Goal: Download file/media

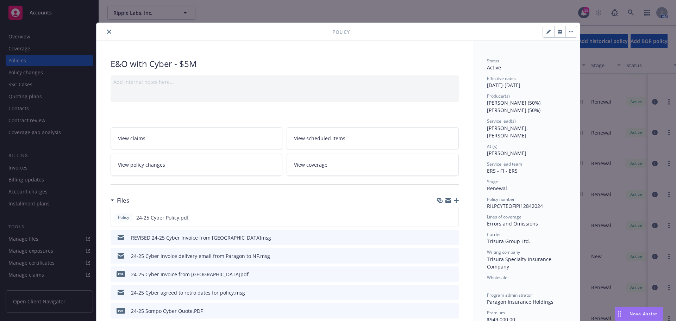
click at [108, 32] on icon "close" at bounding box center [109, 32] width 4 height 4
click at [106, 31] on div "Show inactive Export to CSV Add historical policy Add BOR policy" at bounding box center [387, 41] width 577 height 31
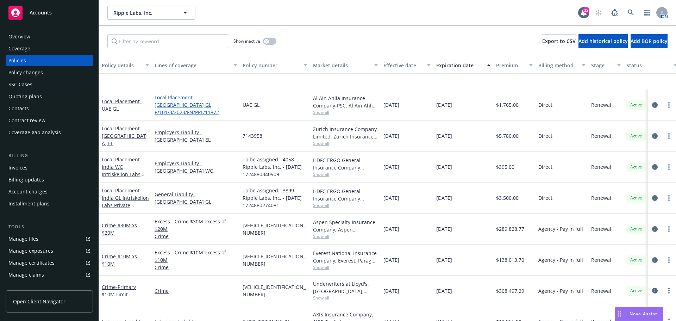
scroll to position [775, 0]
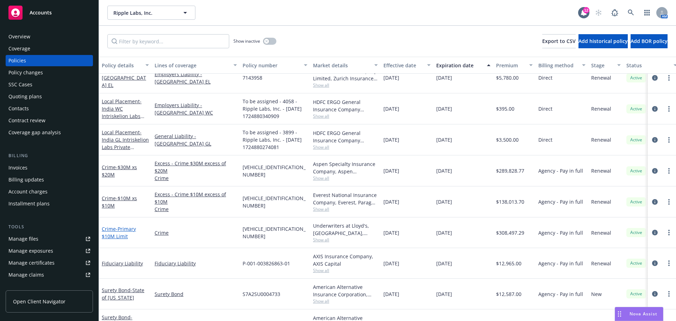
click at [120, 237] on span "- Primary $10M Limit" at bounding box center [119, 232] width 34 height 14
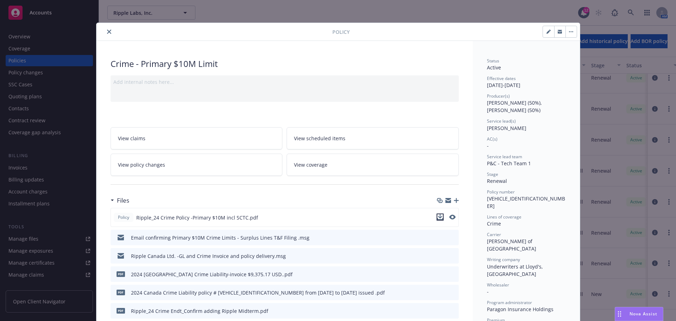
click at [438, 219] on icon "download file" at bounding box center [440, 219] width 6 height 2
